Goal: Find specific page/section: Find specific page/section

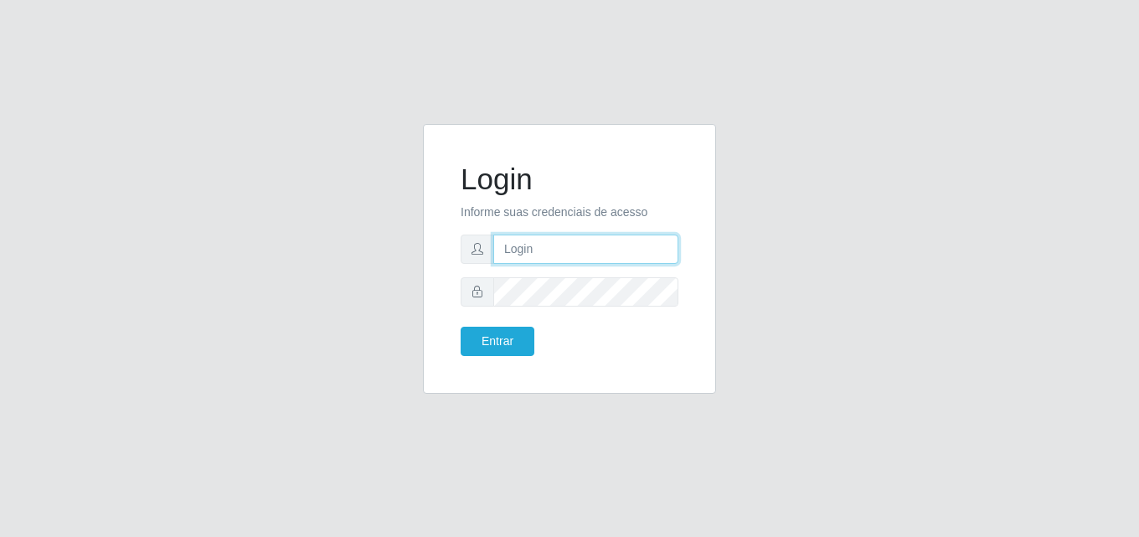
click at [519, 253] on input "text" at bounding box center [585, 248] width 185 height 29
type input "sidneybtst21@gmail.com"
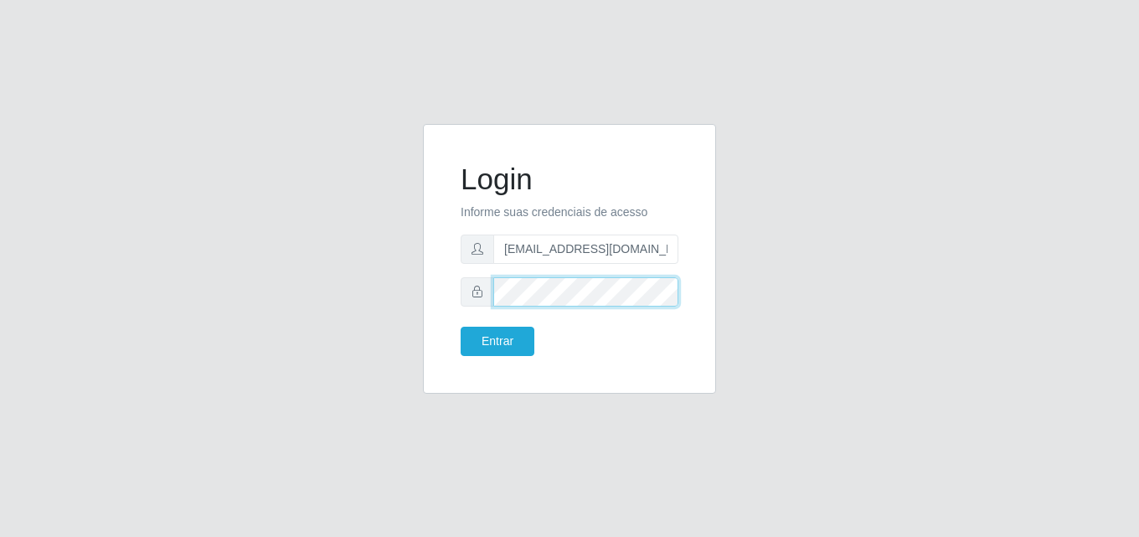
click at [461, 327] on button "Entrar" at bounding box center [498, 341] width 74 height 29
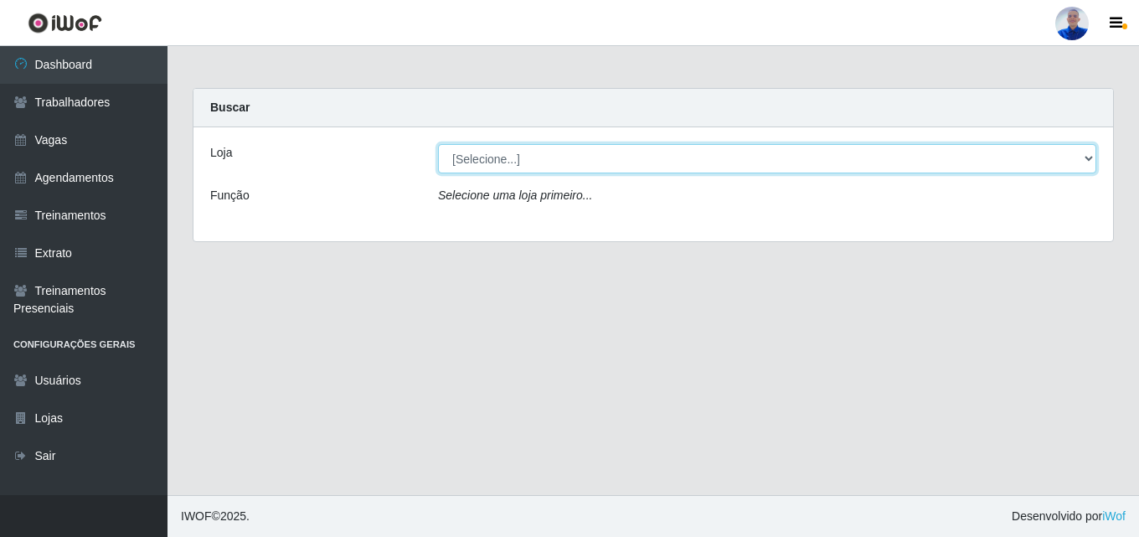
click at [533, 160] on select "[Selecione...] Supermercado São Sebastião - Unidade Camalaú" at bounding box center [767, 158] width 658 height 29
select select "165"
click at [438, 144] on select "[Selecione...] Supermercado São Sebastião - Unidade Camalaú" at bounding box center [767, 158] width 658 height 29
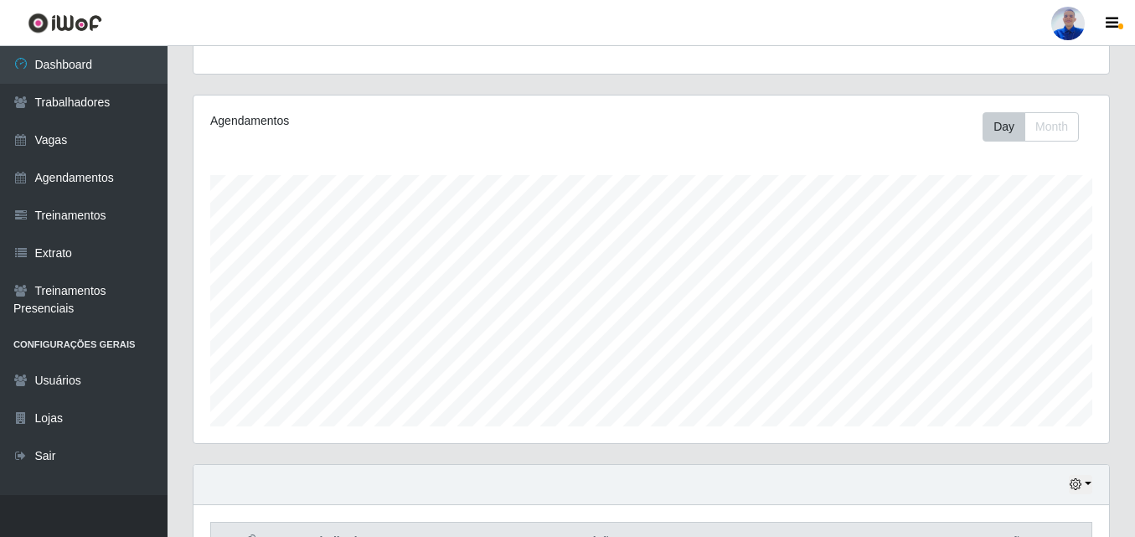
scroll to position [277, 0]
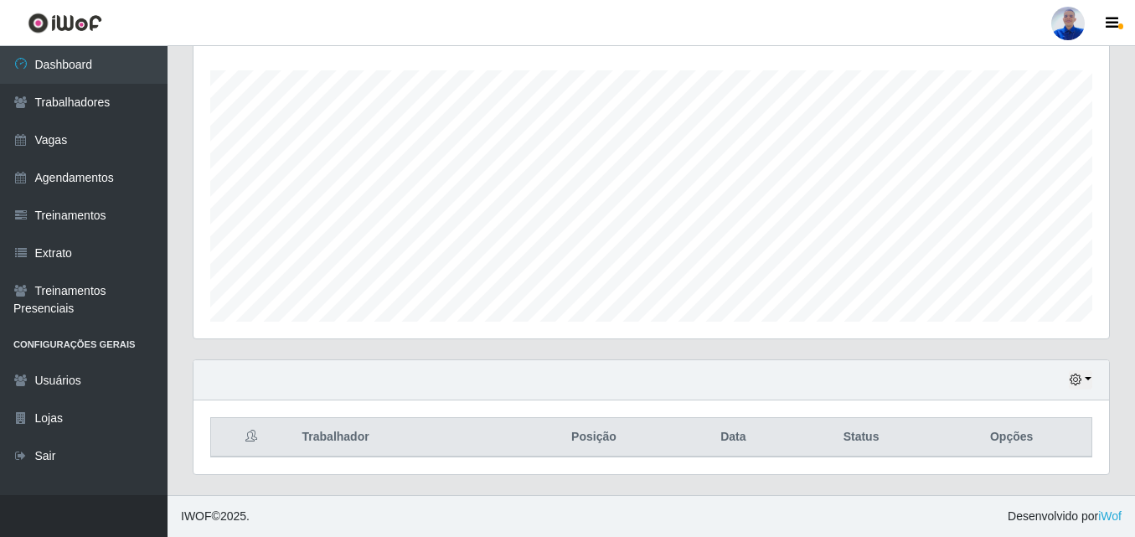
click at [1069, 392] on div "Hoje 1 dia 3 dias 1 Semana Não encerrados" at bounding box center [650, 380] width 915 height 40
click at [1076, 384] on icon "button" at bounding box center [1075, 380] width 12 height 12
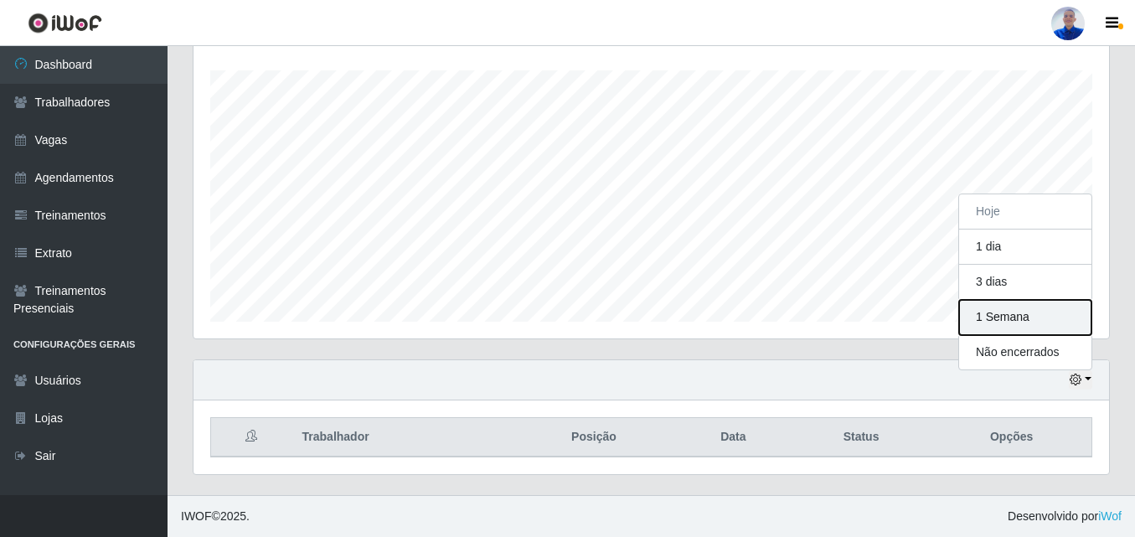
click at [1054, 324] on button "1 Semana" at bounding box center [1025, 317] width 132 height 35
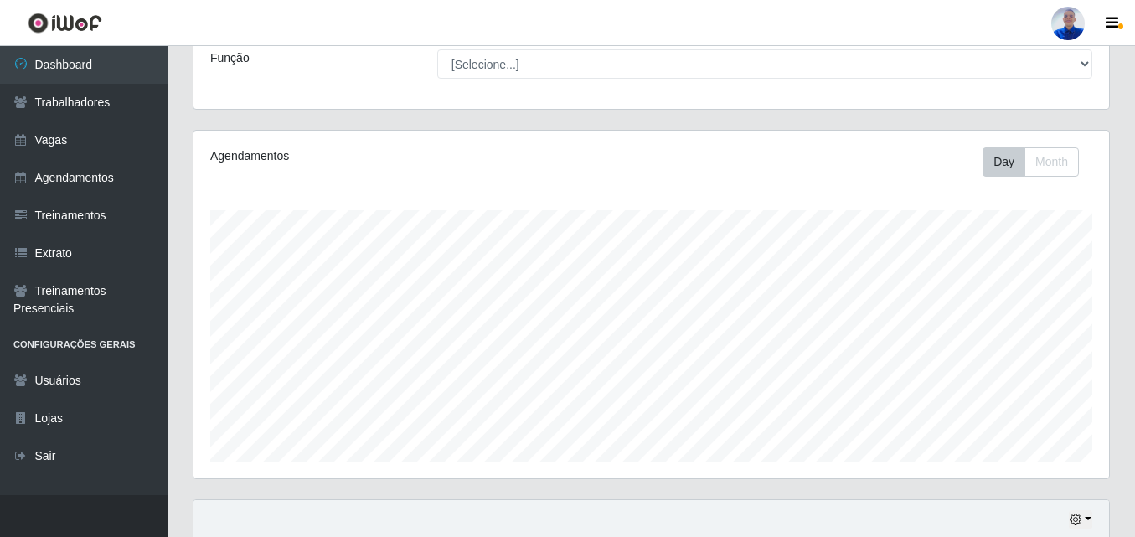
scroll to position [46, 0]
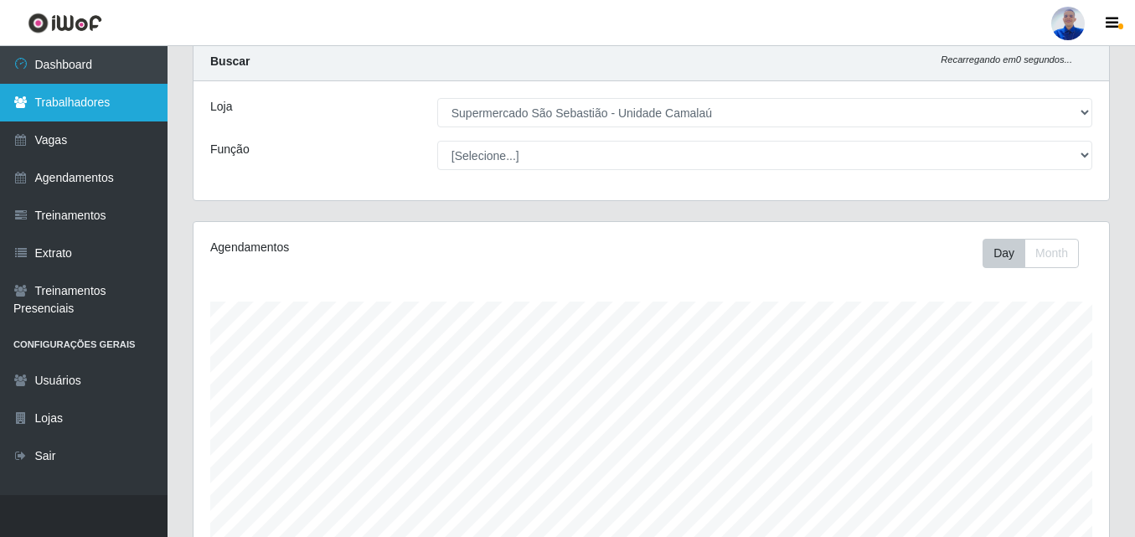
click at [88, 106] on link "Trabalhadores" at bounding box center [83, 103] width 167 height 38
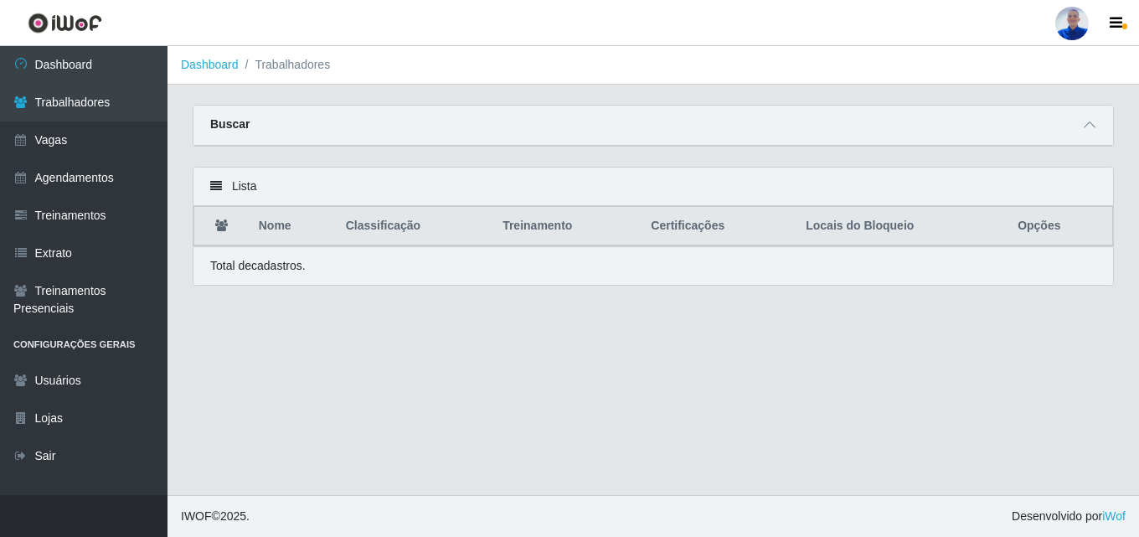
drag, startPoint x: 1070, startPoint y: 111, endPoint x: 1069, endPoint y: 121, distance: 11.0
click at [1069, 113] on div "Buscar" at bounding box center [653, 126] width 920 height 40
click at [1079, 128] on div "Buscar" at bounding box center [653, 126] width 920 height 40
click at [1084, 126] on icon at bounding box center [1090, 125] width 12 height 12
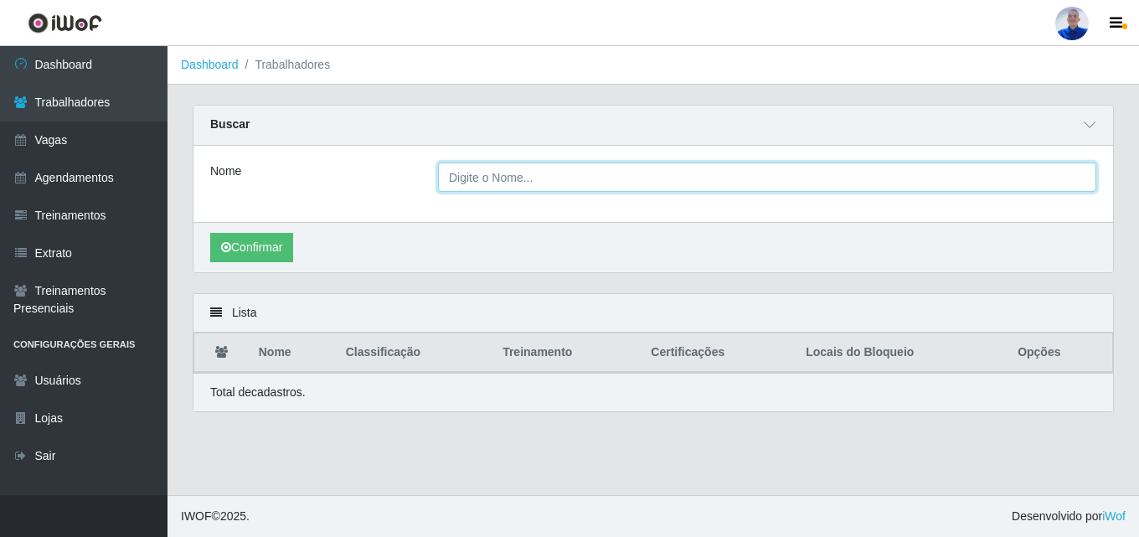
click at [654, 186] on input "Nome" at bounding box center [767, 176] width 658 height 29
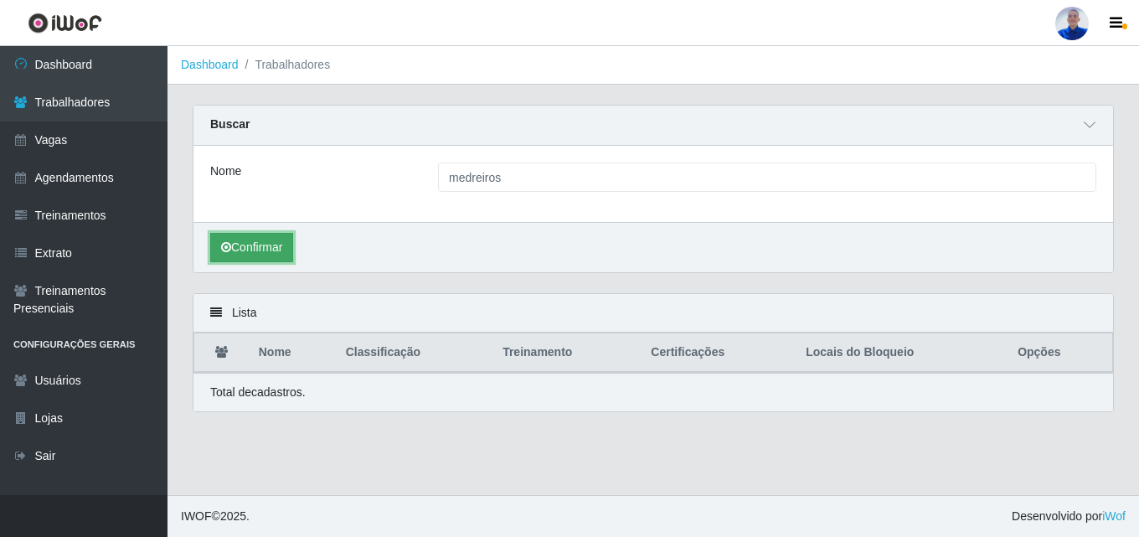
click at [266, 251] on button "Confirmar" at bounding box center [251, 247] width 83 height 29
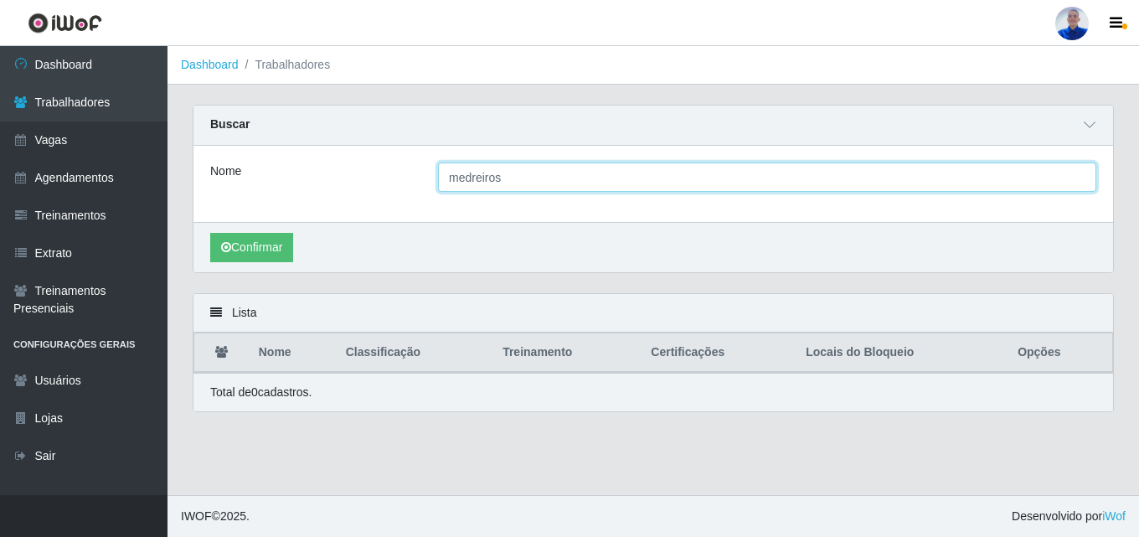
click at [509, 188] on input "medreiros" at bounding box center [767, 176] width 658 height 29
type input "j"
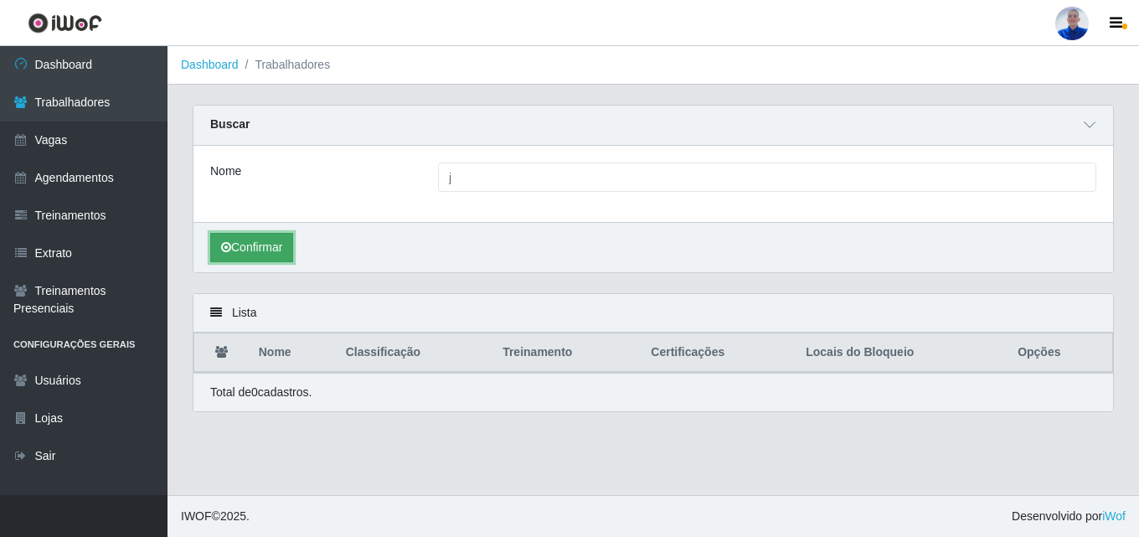
click at [229, 251] on icon "submit" at bounding box center [226, 247] width 10 height 12
click at [260, 262] on button "Confirmar" at bounding box center [251, 247] width 83 height 29
click at [260, 260] on button "Confirmar" at bounding box center [251, 247] width 83 height 29
click at [261, 260] on button "Confirmar" at bounding box center [251, 247] width 83 height 29
click at [558, 197] on div "Nome j" at bounding box center [653, 184] width 920 height 76
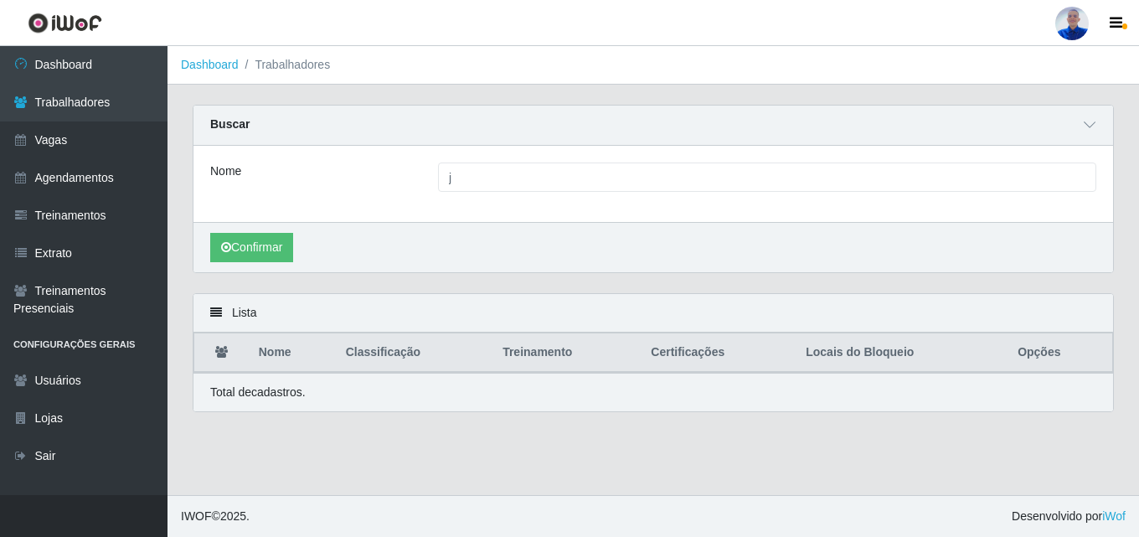
click at [549, 162] on div "Nome j" at bounding box center [653, 184] width 920 height 76
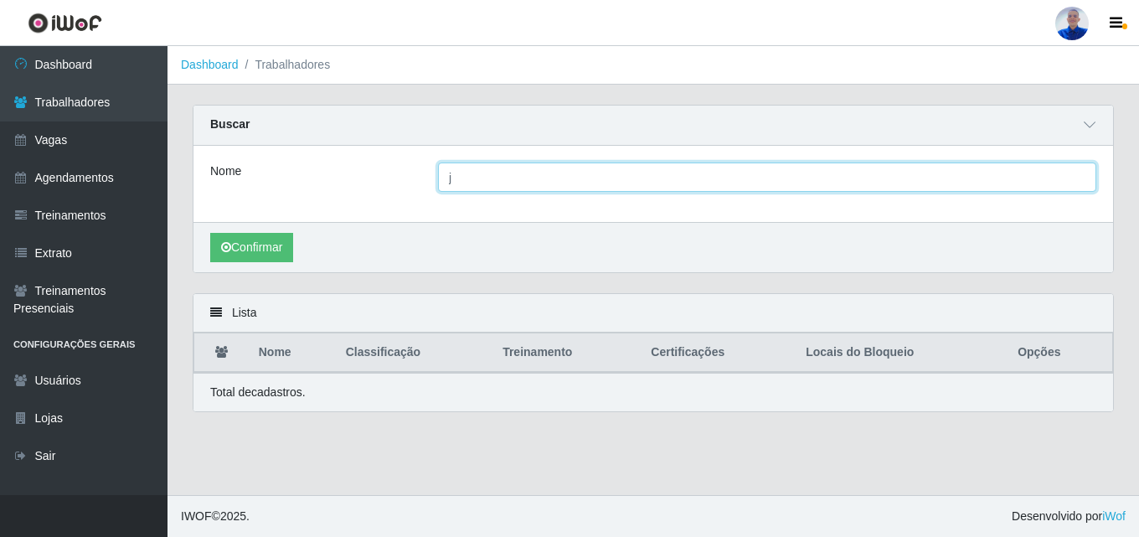
click at [545, 170] on input "j" at bounding box center [767, 176] width 658 height 29
click at [545, 172] on input "j" at bounding box center [767, 176] width 658 height 29
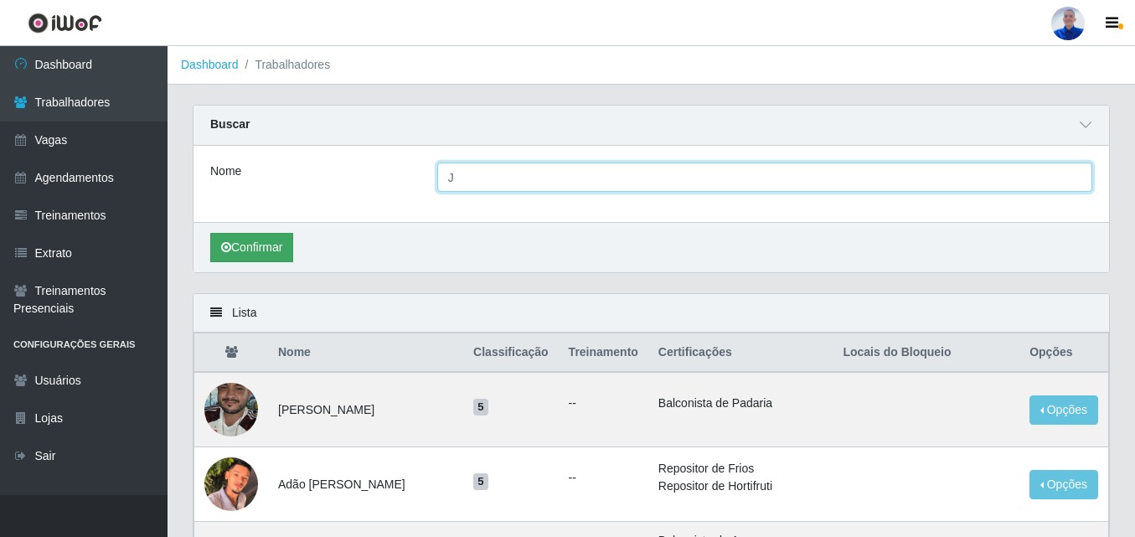
type input "J"
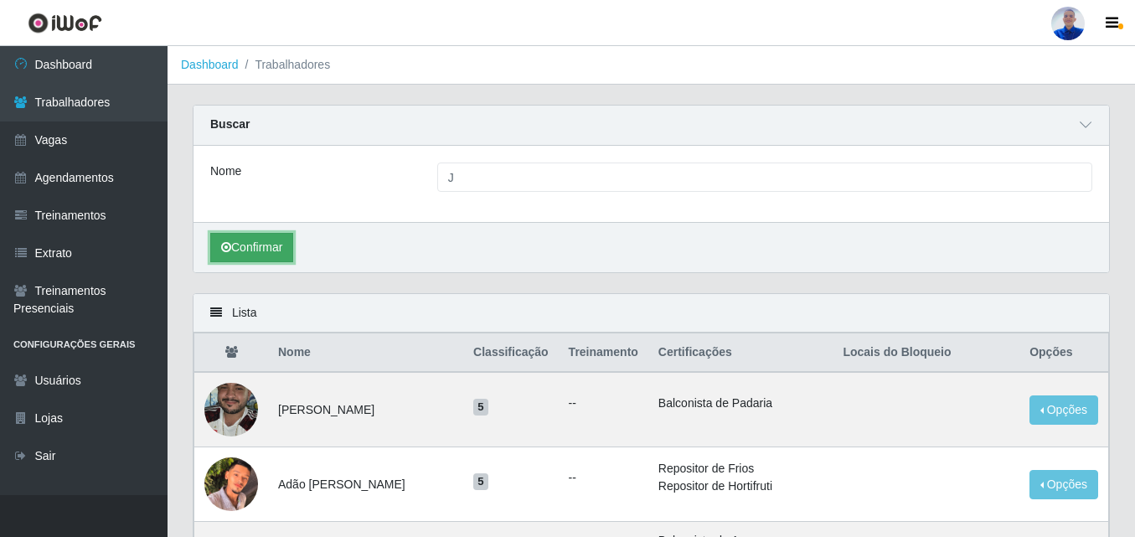
click at [267, 262] on button "Confirmar" at bounding box center [251, 247] width 83 height 29
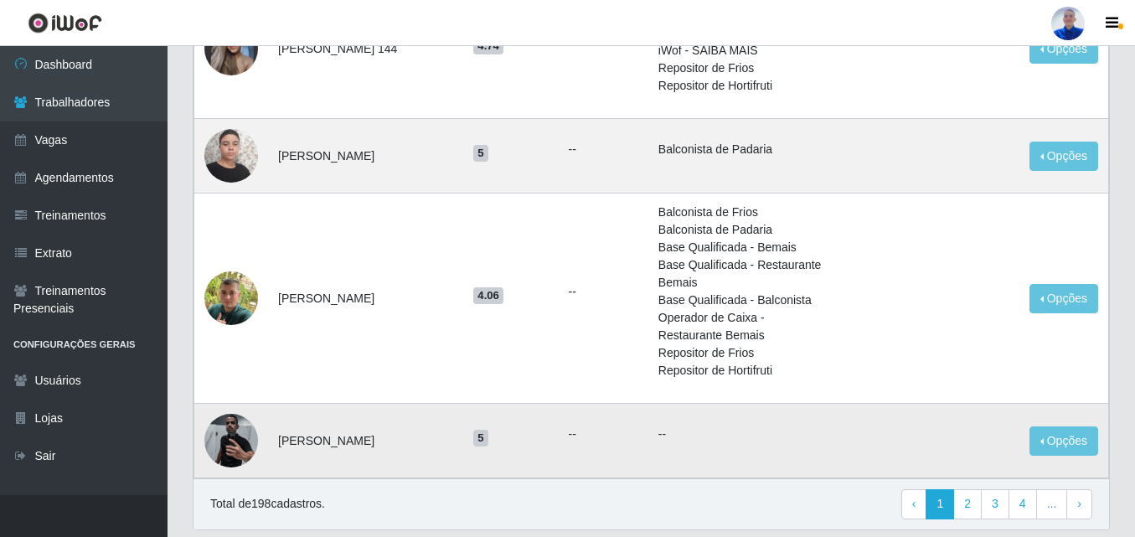
scroll to position [1802, 0]
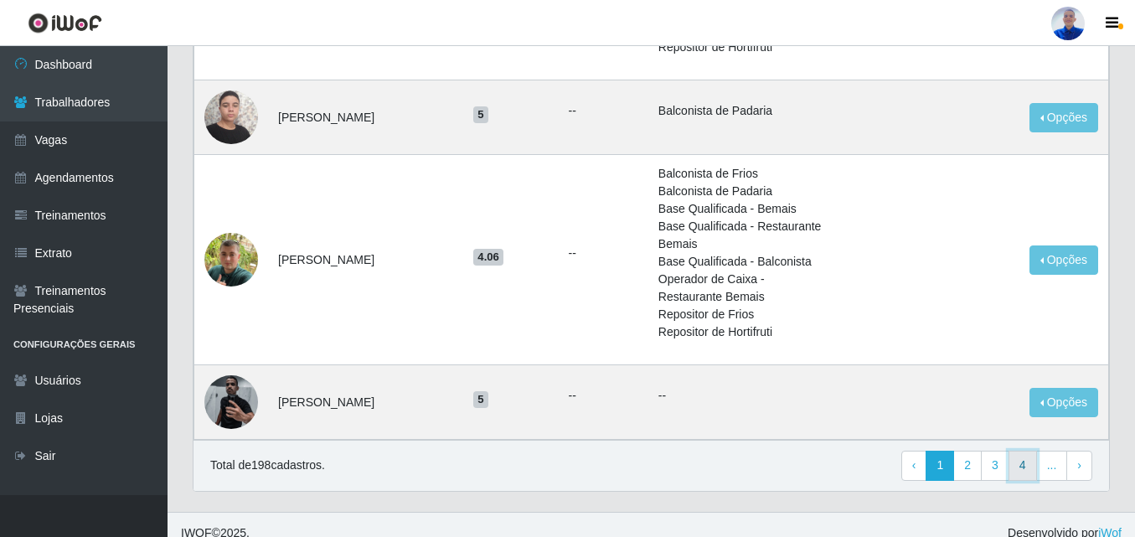
click at [1029, 454] on link "4" at bounding box center [1022, 466] width 28 height 30
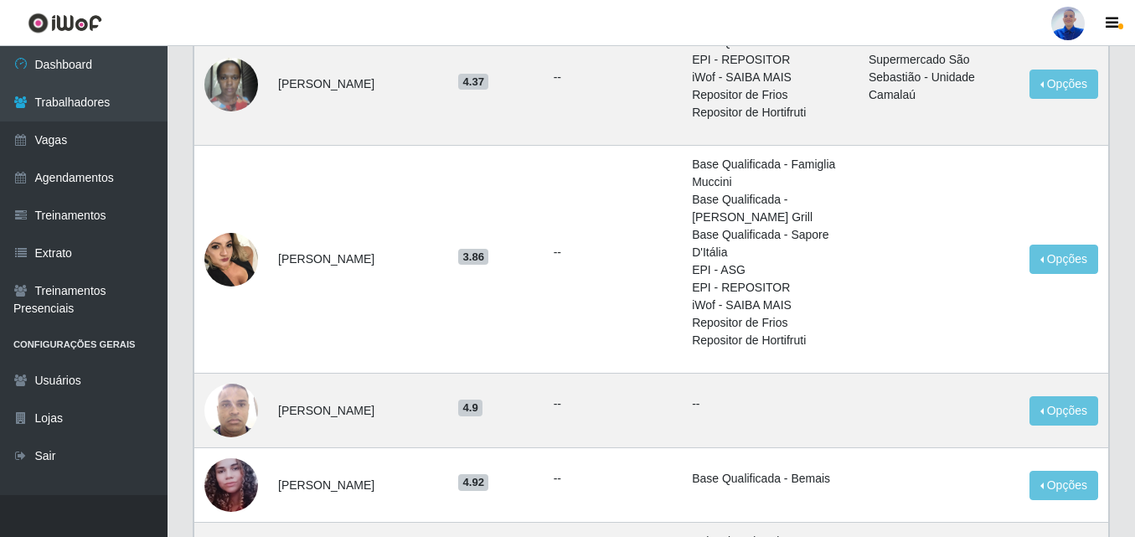
scroll to position [1535, 0]
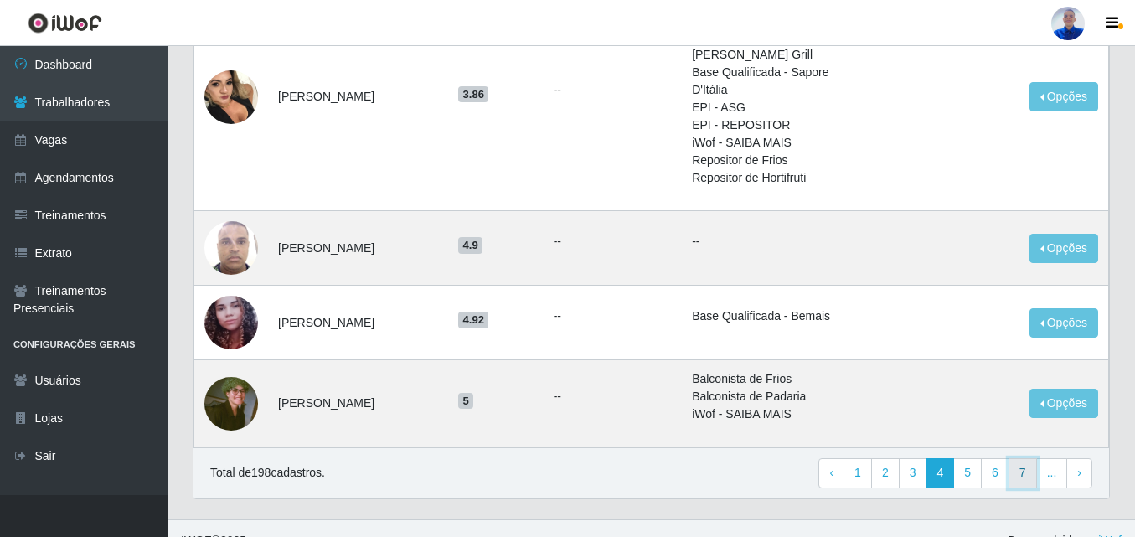
click at [1031, 458] on link "7" at bounding box center [1022, 473] width 28 height 30
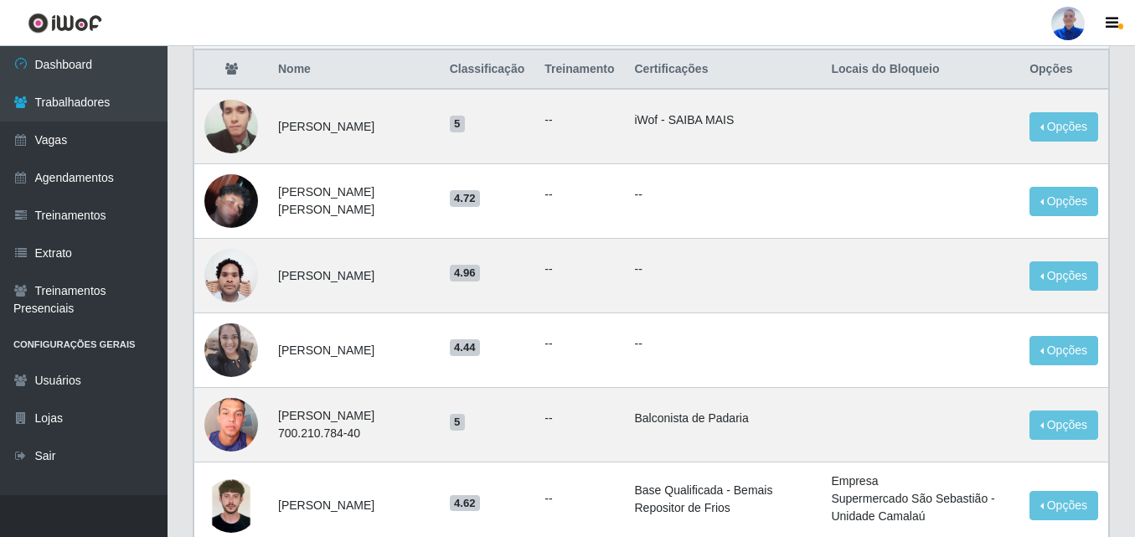
scroll to position [251, 0]
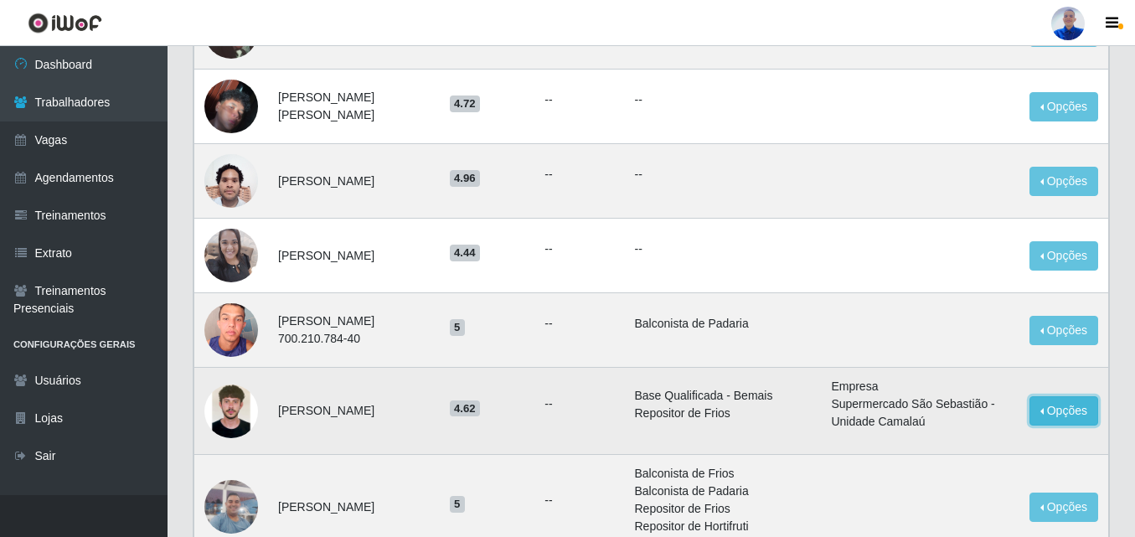
click at [1059, 416] on button "Opções" at bounding box center [1063, 410] width 69 height 29
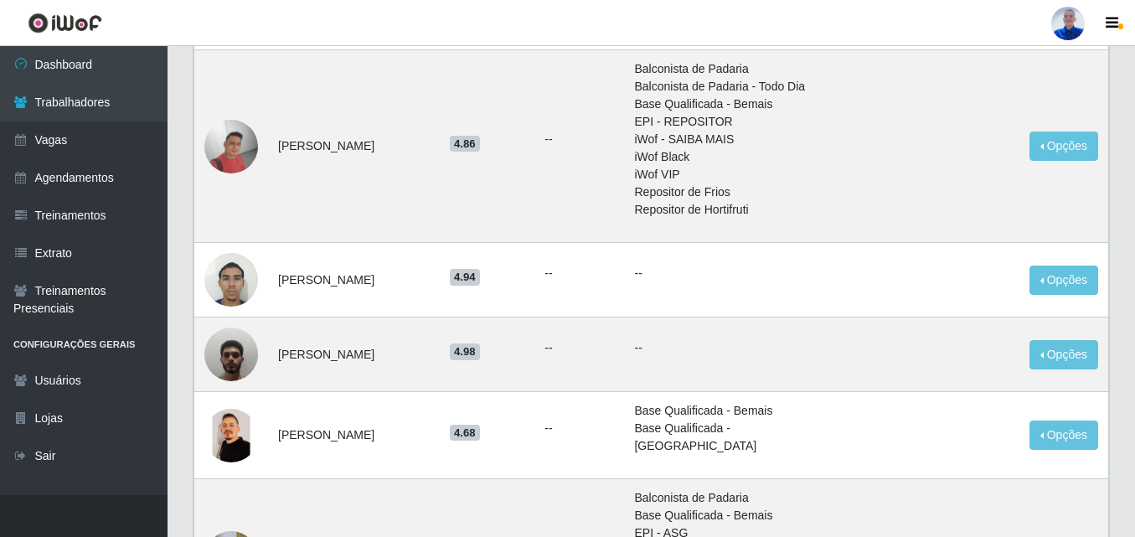
scroll to position [1172, 0]
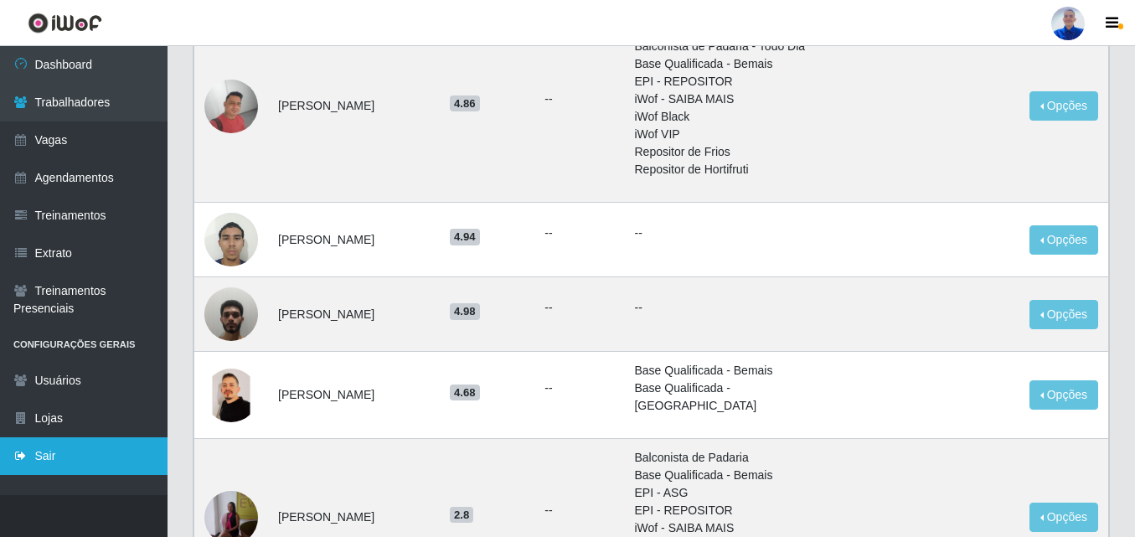
click at [80, 460] on link "Sair" at bounding box center [83, 456] width 167 height 38
